Goal: Task Accomplishment & Management: Manage account settings

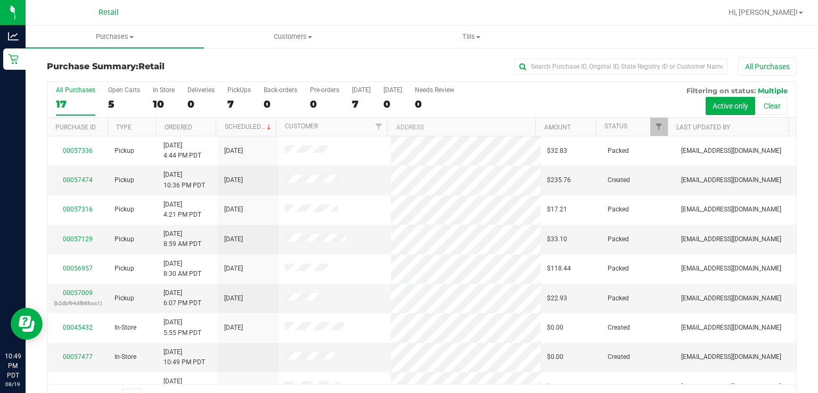
click at [0, 0] on p "Retail" at bounding box center [0, 0] width 0 height 0
click at [481, 32] on span "Tills" at bounding box center [471, 37] width 177 height 10
click at [428, 62] on span "Manage tills" at bounding box center [419, 64] width 72 height 9
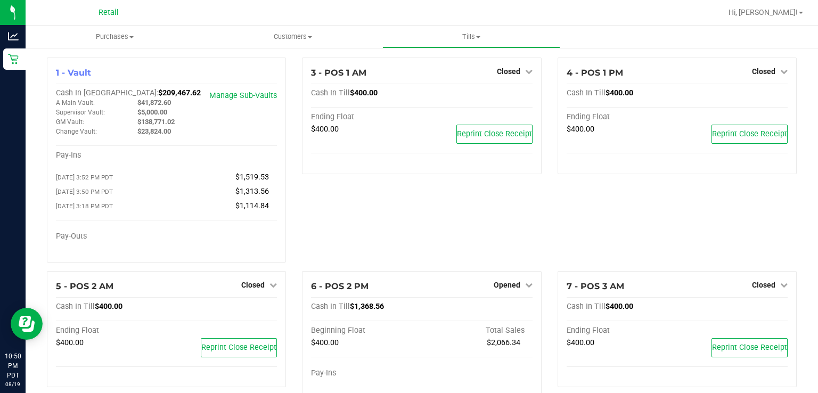
click at [525, 288] on icon at bounding box center [528, 284] width 7 height 7
click at [513, 311] on link "Close Till" at bounding box center [508, 307] width 29 height 9
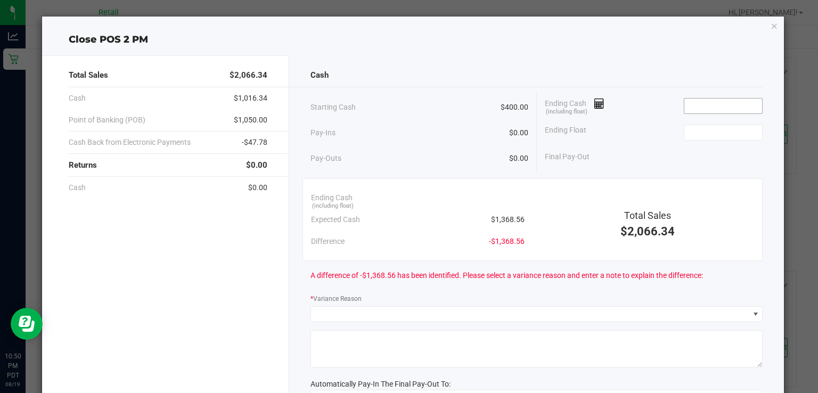
click at [715, 106] on input at bounding box center [724, 106] width 78 height 15
click at [701, 130] on input at bounding box center [724, 132] width 78 height 15
type input "$1,368.55"
type input "400.0"
click at [723, 104] on input "$1,368.55" at bounding box center [724, 106] width 78 height 15
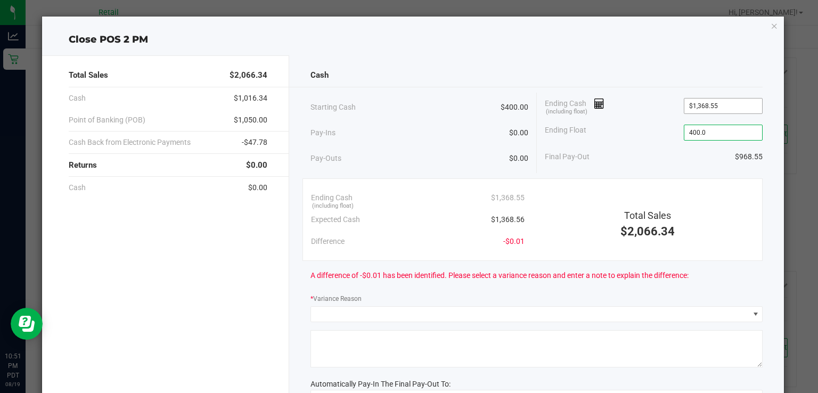
type input "1368.55"
type input "$400.00"
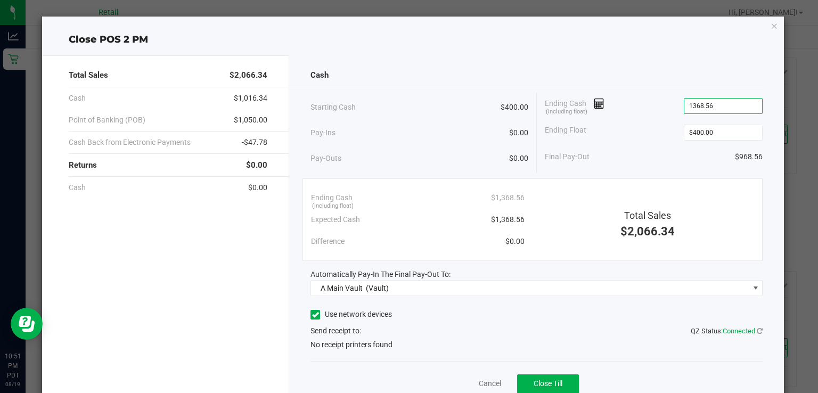
scroll to position [43, 0]
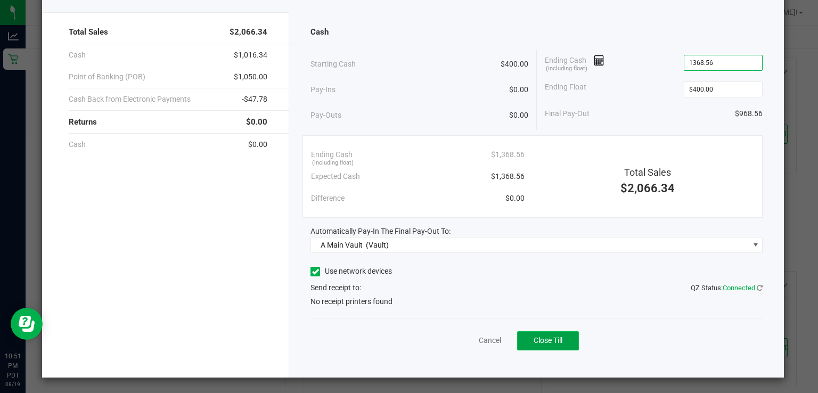
click at [551, 337] on span "Close Till" at bounding box center [548, 340] width 29 height 9
type input "$1,368.56"
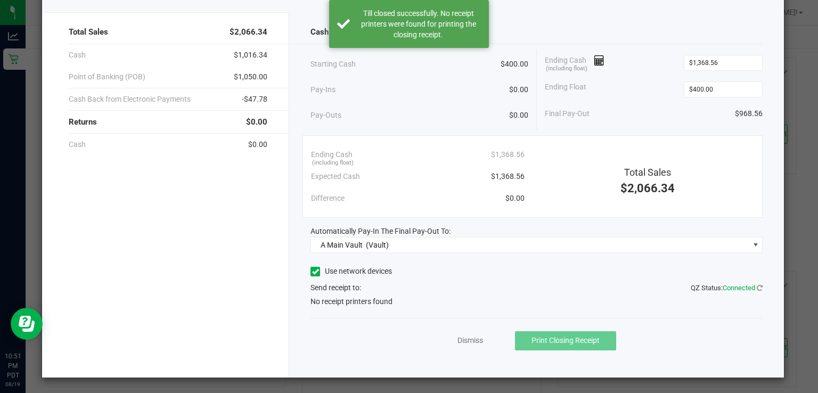
click at [365, 302] on span "No receipt printers found" at bounding box center [352, 301] width 82 height 11
click at [330, 273] on label "Use network devices" at bounding box center [352, 271] width 82 height 11
click at [0, 0] on input "Use network devices" at bounding box center [0, 0] width 0 height 0
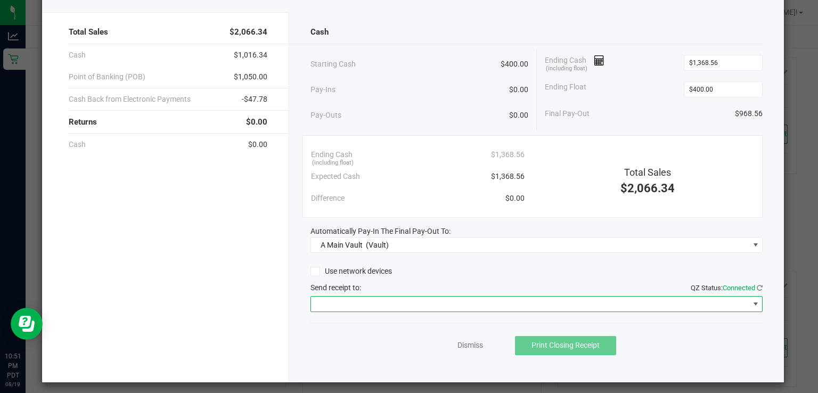
click at [752, 303] on span at bounding box center [756, 304] width 9 height 9
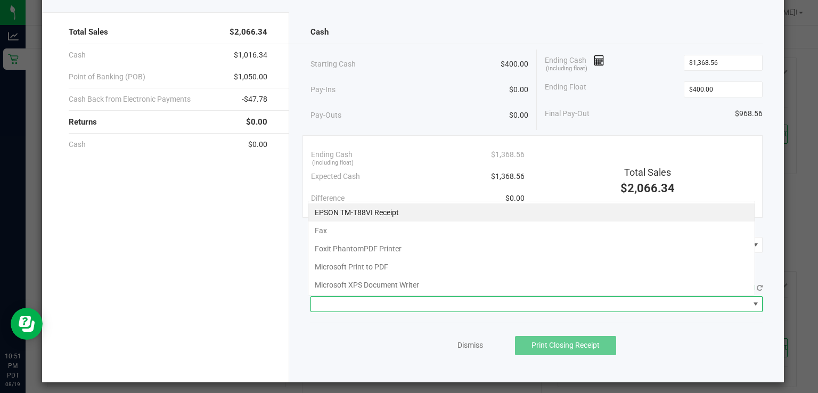
scroll to position [15, 448]
click at [390, 213] on Receipt "EPSON TM-T88VI Receipt" at bounding box center [532, 213] width 447 height 18
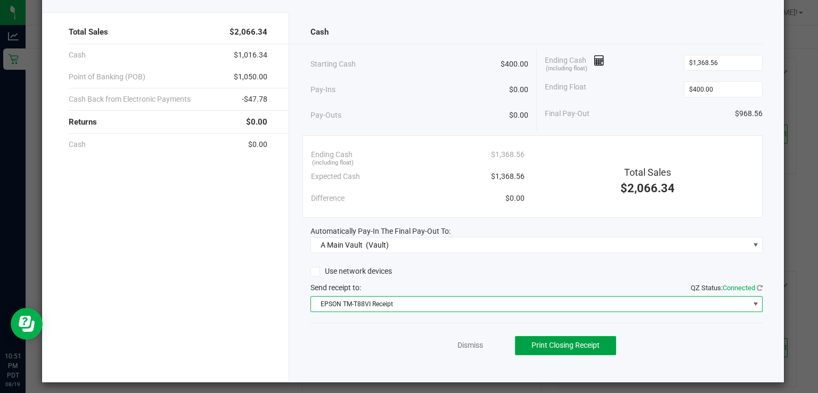
click at [573, 336] on button "Print Closing Receipt" at bounding box center [565, 345] width 101 height 19
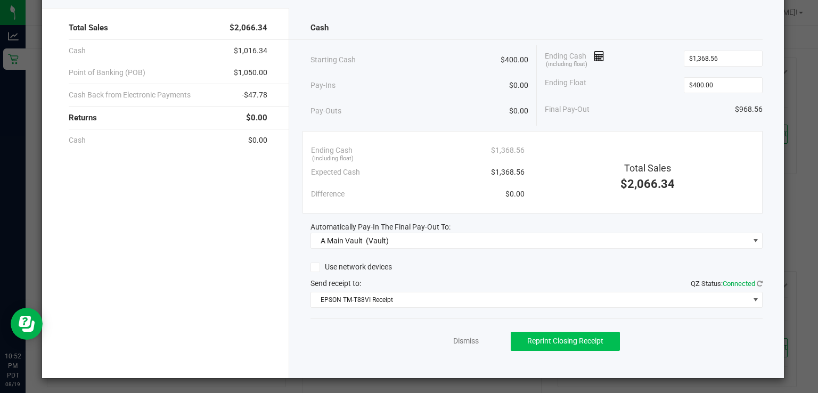
scroll to position [0, 0]
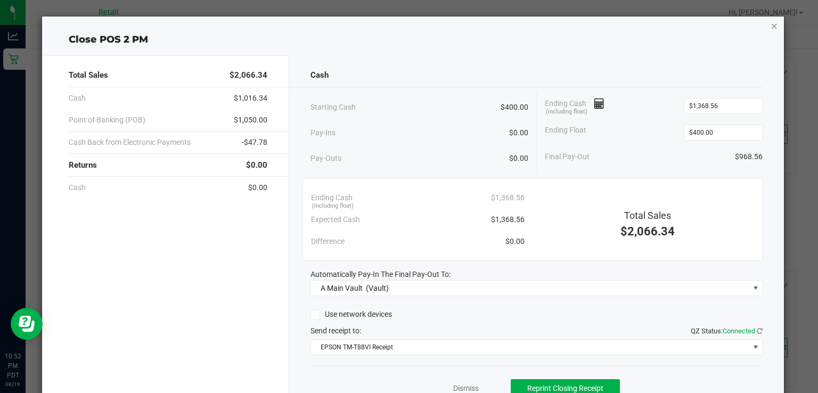
click at [771, 23] on icon "button" at bounding box center [774, 25] width 7 height 13
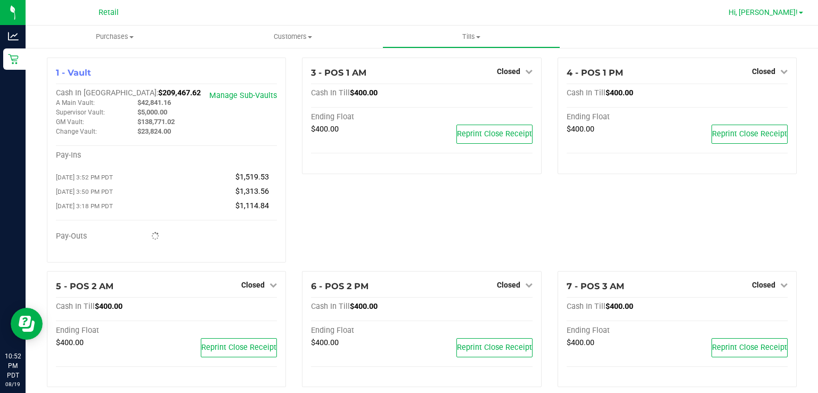
click at [801, 13] on span at bounding box center [801, 13] width 4 height 2
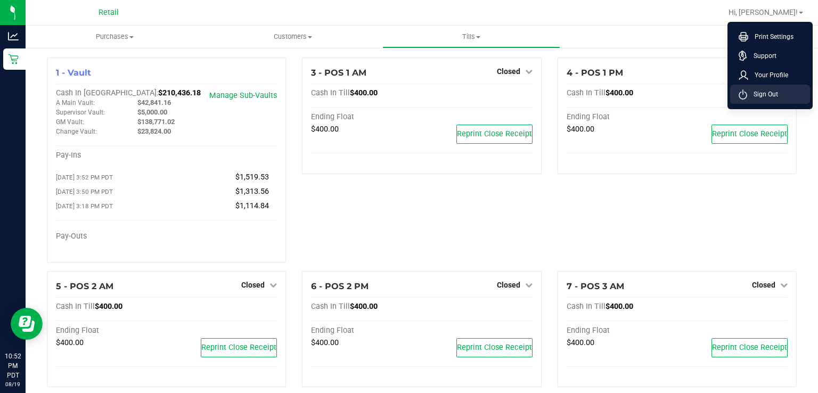
click at [769, 93] on span "Sign Out" at bounding box center [763, 94] width 31 height 11
